Goal: Information Seeking & Learning: Understand process/instructions

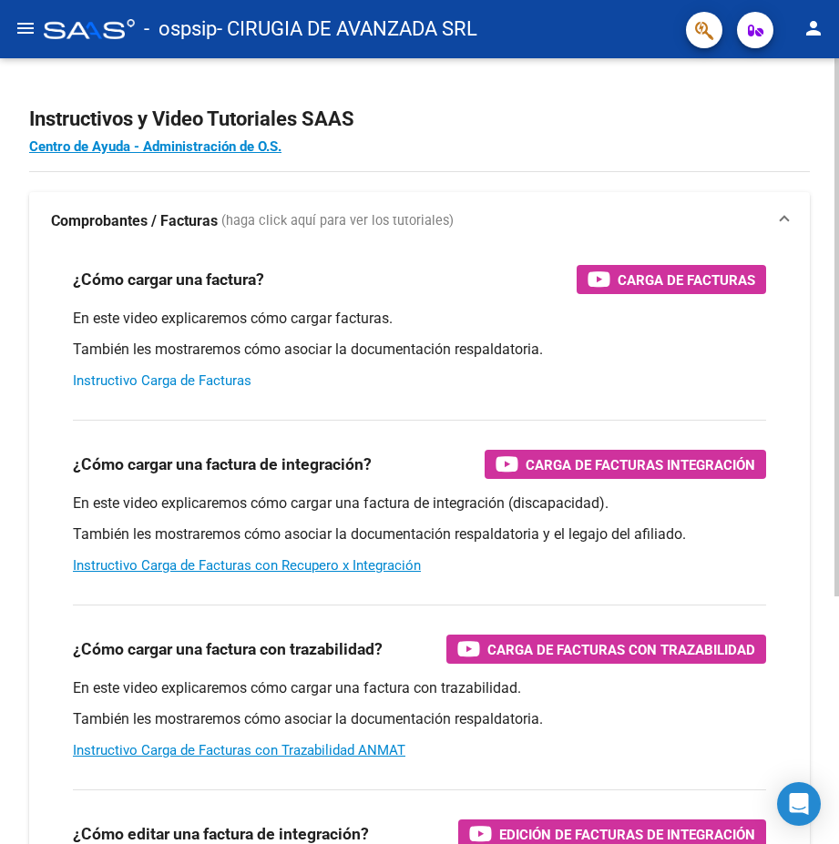
click at [159, 382] on link "Instructivo Carga de Facturas" at bounding box center [162, 380] width 178 height 16
click at [143, 383] on link "Instructivo Carga de Facturas" at bounding box center [162, 380] width 178 height 16
click at [814, 25] on mat-icon "person" at bounding box center [813, 28] width 22 height 22
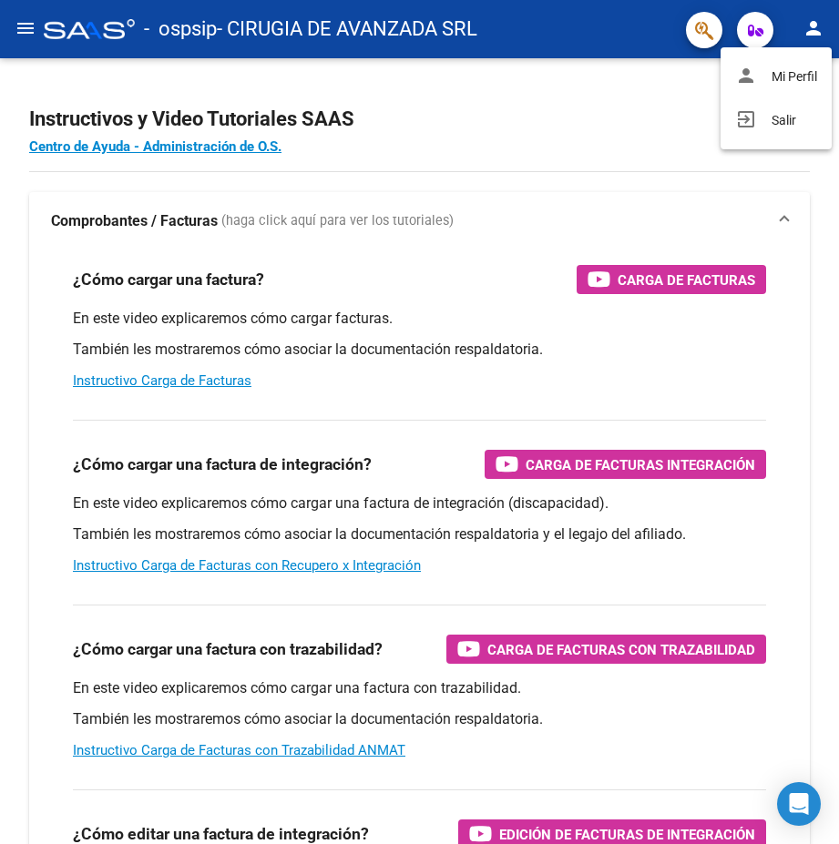
click at [558, 110] on div at bounding box center [419, 422] width 839 height 844
click at [751, 26] on icon "button" at bounding box center [755, 31] width 15 height 14
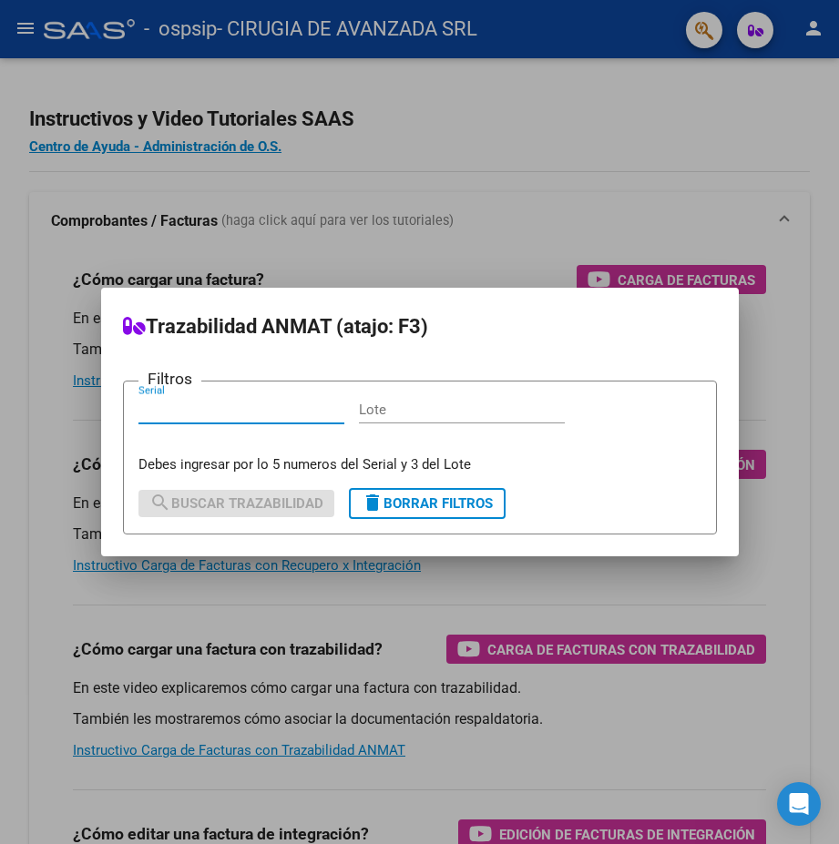
click at [490, 198] on div at bounding box center [419, 422] width 839 height 844
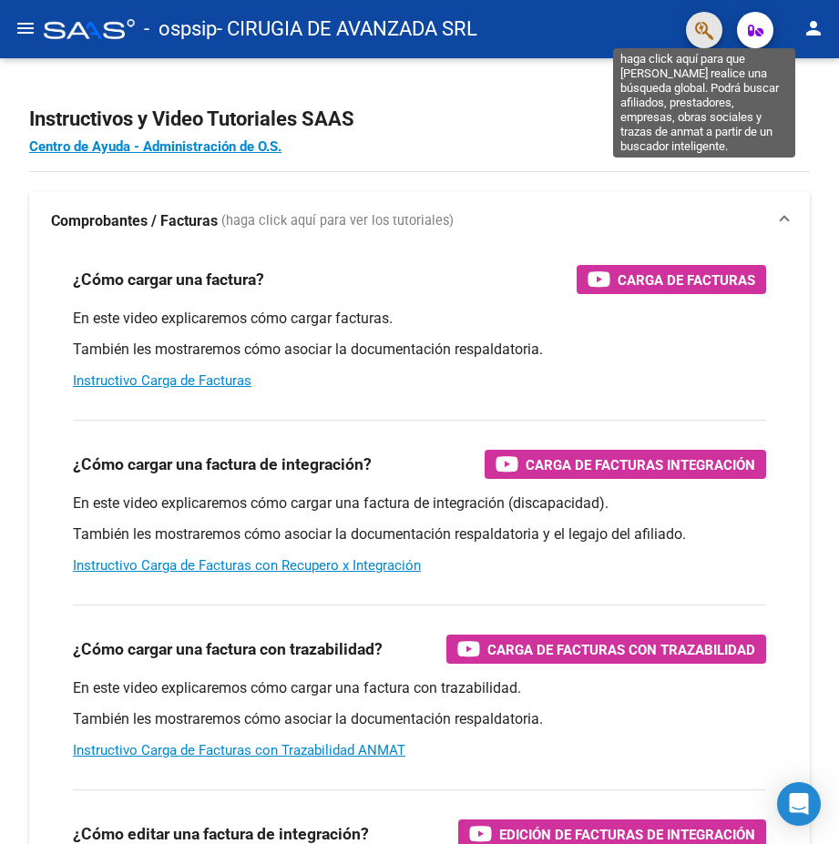
click at [702, 31] on icon "button" at bounding box center [704, 30] width 18 height 21
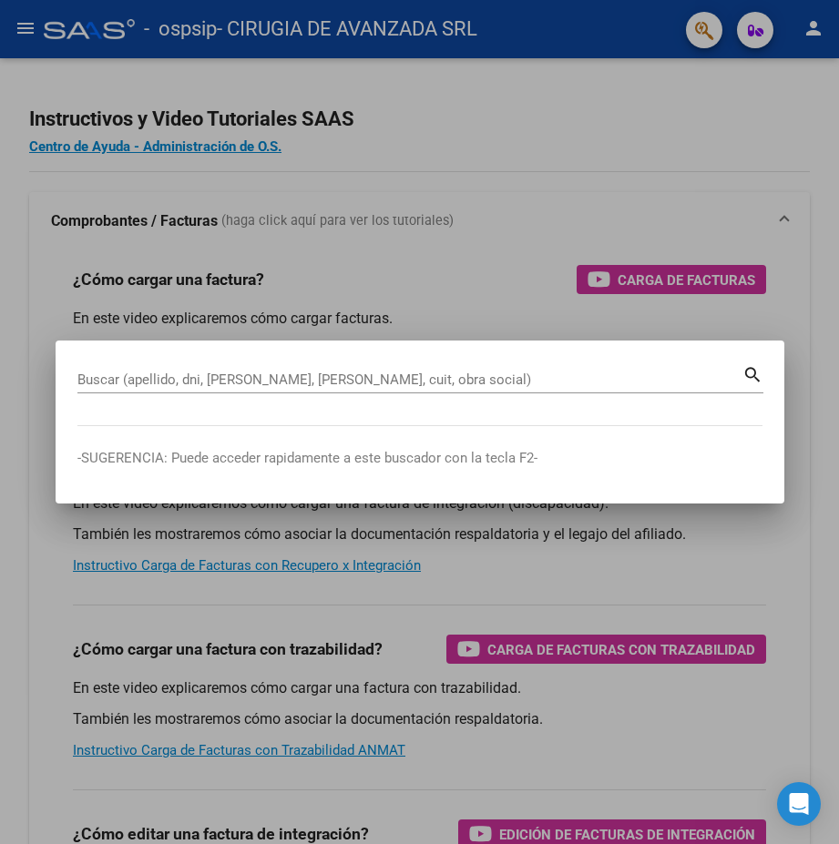
click at [620, 195] on div at bounding box center [419, 422] width 839 height 844
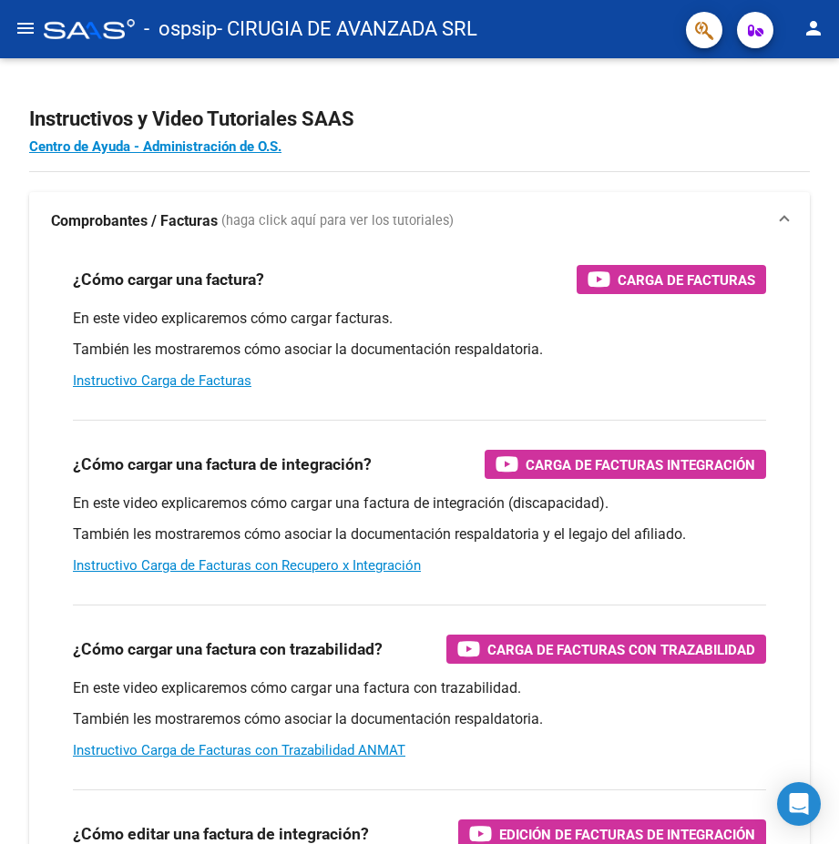
click at [26, 24] on mat-icon "menu" at bounding box center [26, 28] width 22 height 22
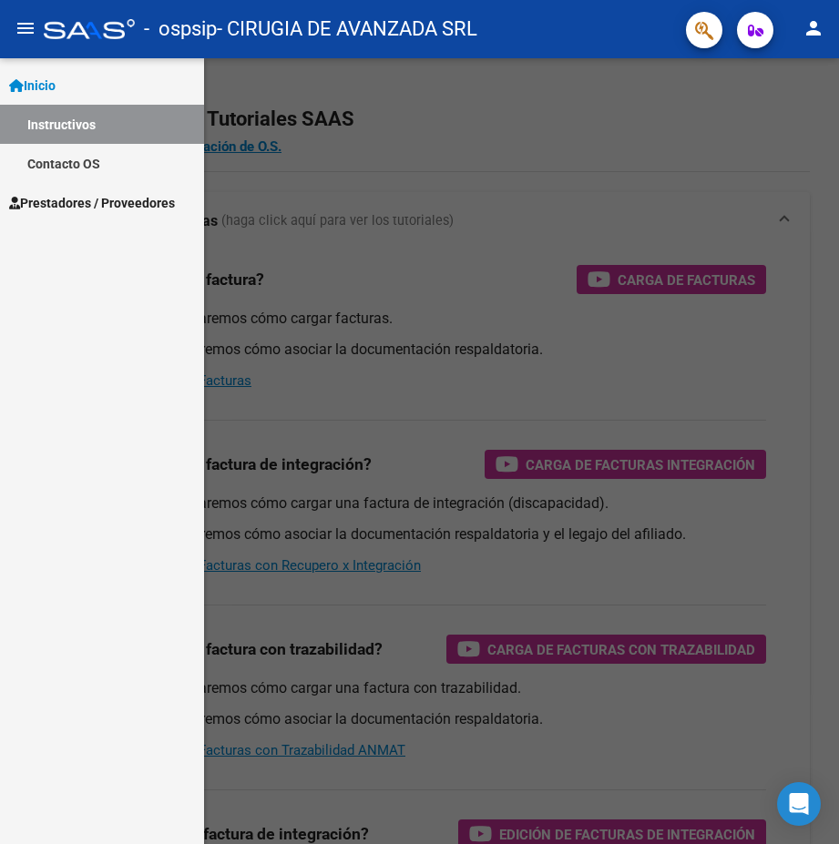
drag, startPoint x: 717, startPoint y: 2, endPoint x: 421, endPoint y: 97, distance: 311.6
click at [409, 103] on div at bounding box center [419, 451] width 839 height 786
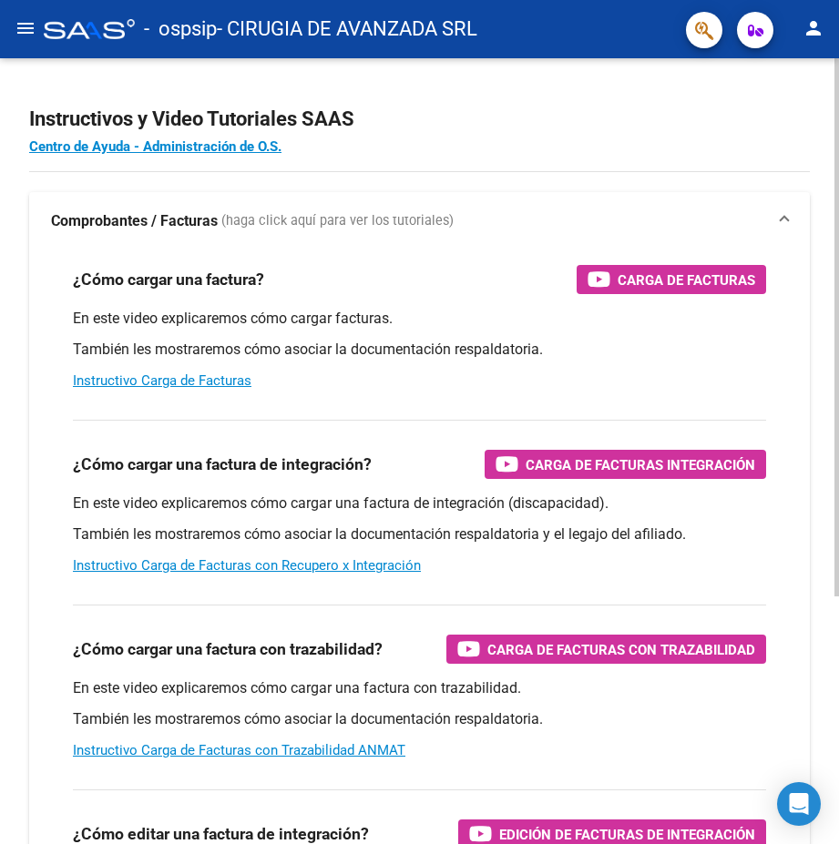
drag, startPoint x: 800, startPoint y: 109, endPoint x: 787, endPoint y: 82, distance: 30.5
click at [798, 108] on h2 "Instructivos y Video Tutoriales SAAS" at bounding box center [419, 119] width 780 height 35
